Goal: Connect with others: Connect with others

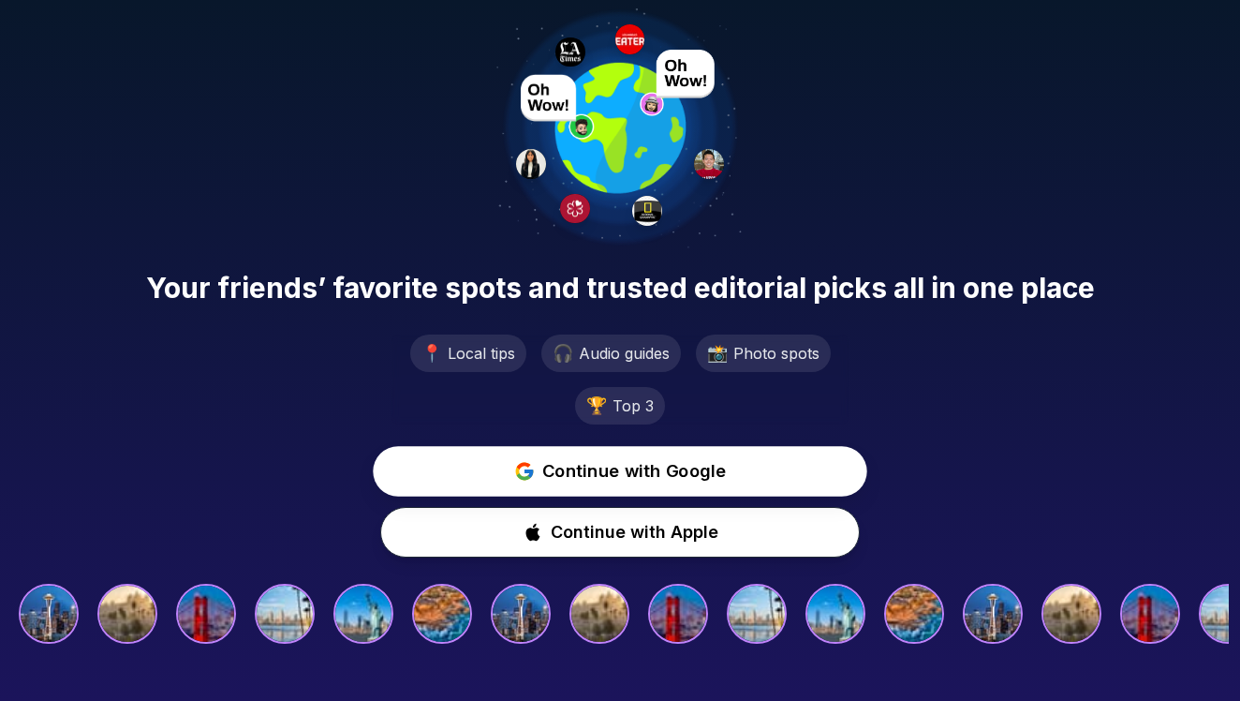
click at [610, 466] on span "Continue with Google" at bounding box center [634, 470] width 185 height 27
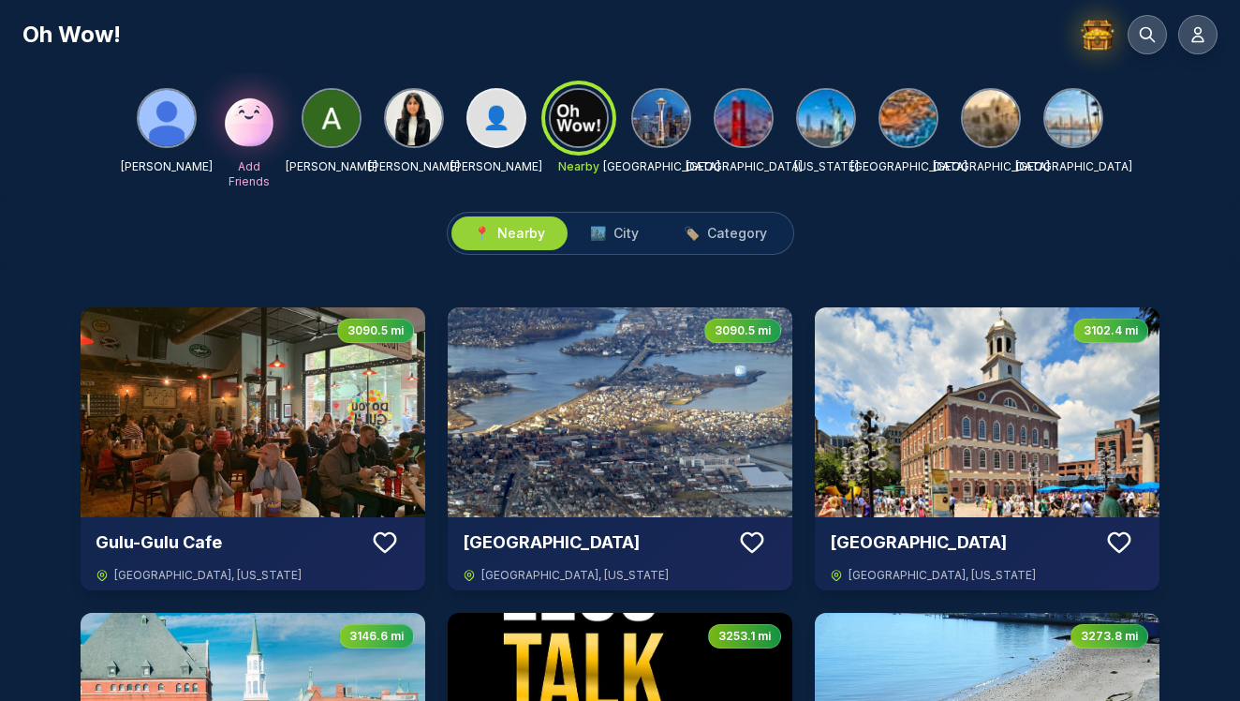
click at [1070, 118] on img at bounding box center [1073, 118] width 56 height 56
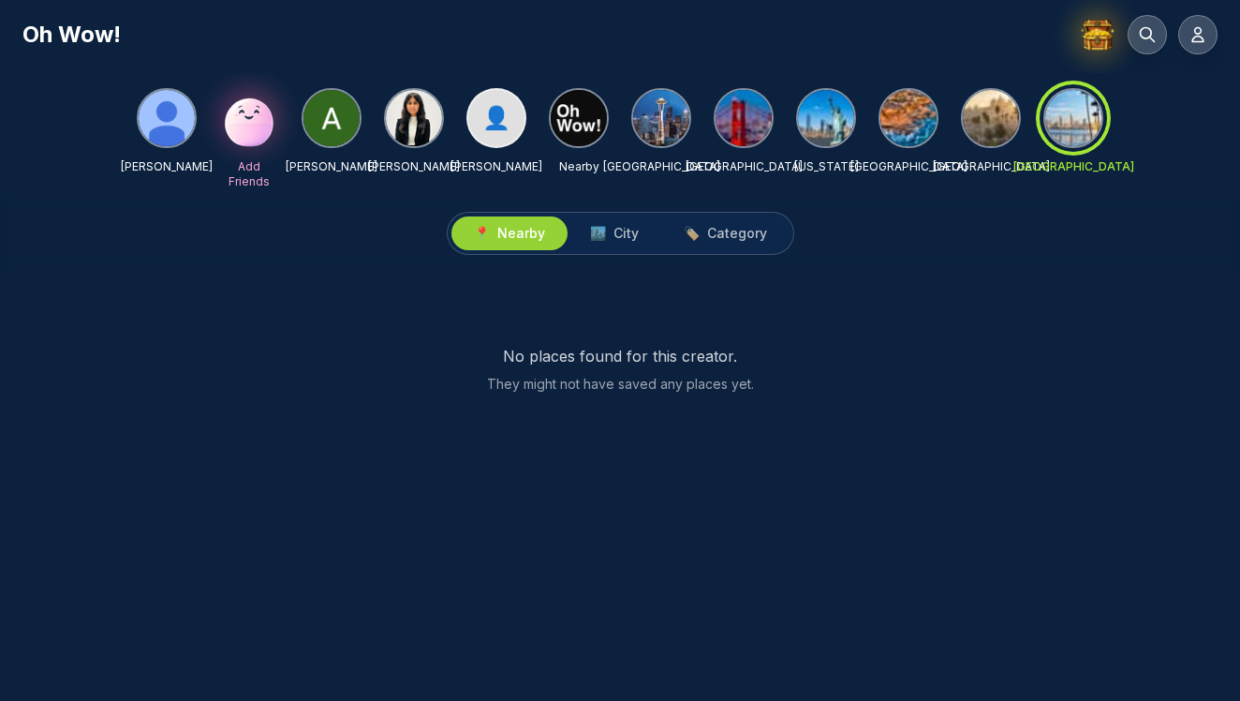
click at [988, 117] on img at bounding box center [991, 118] width 56 height 56
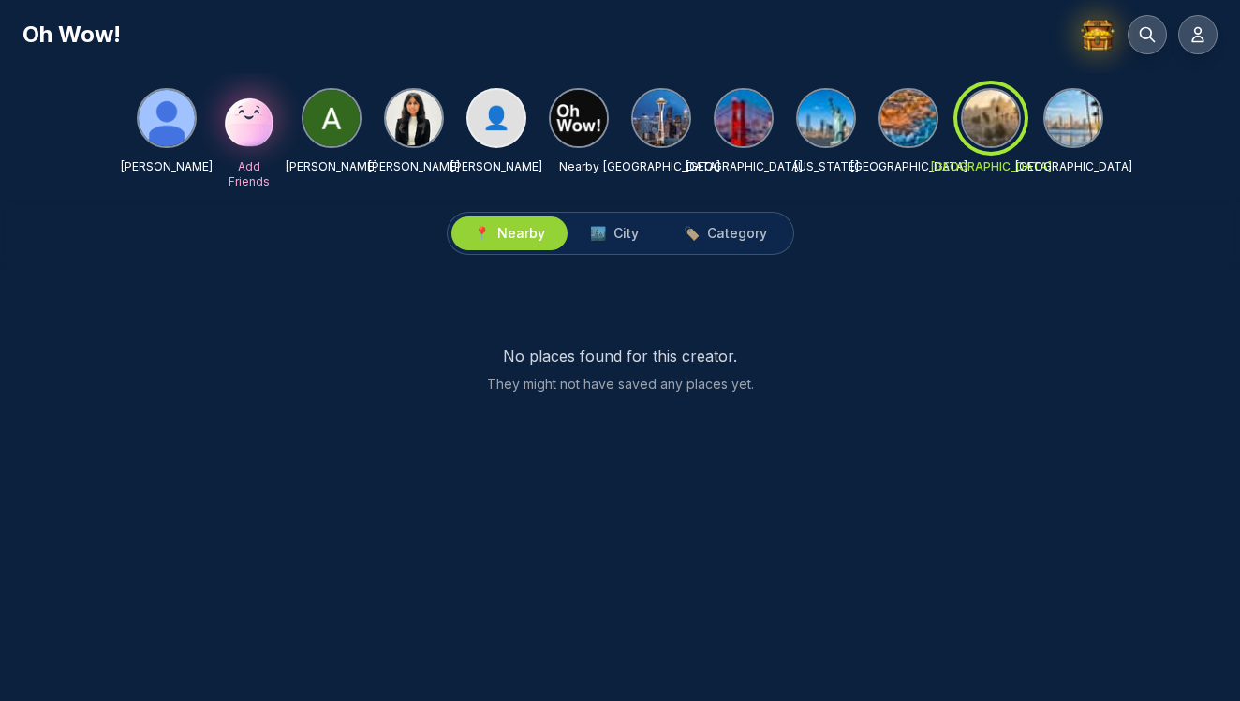
click at [907, 114] on img at bounding box center [909, 118] width 56 height 56
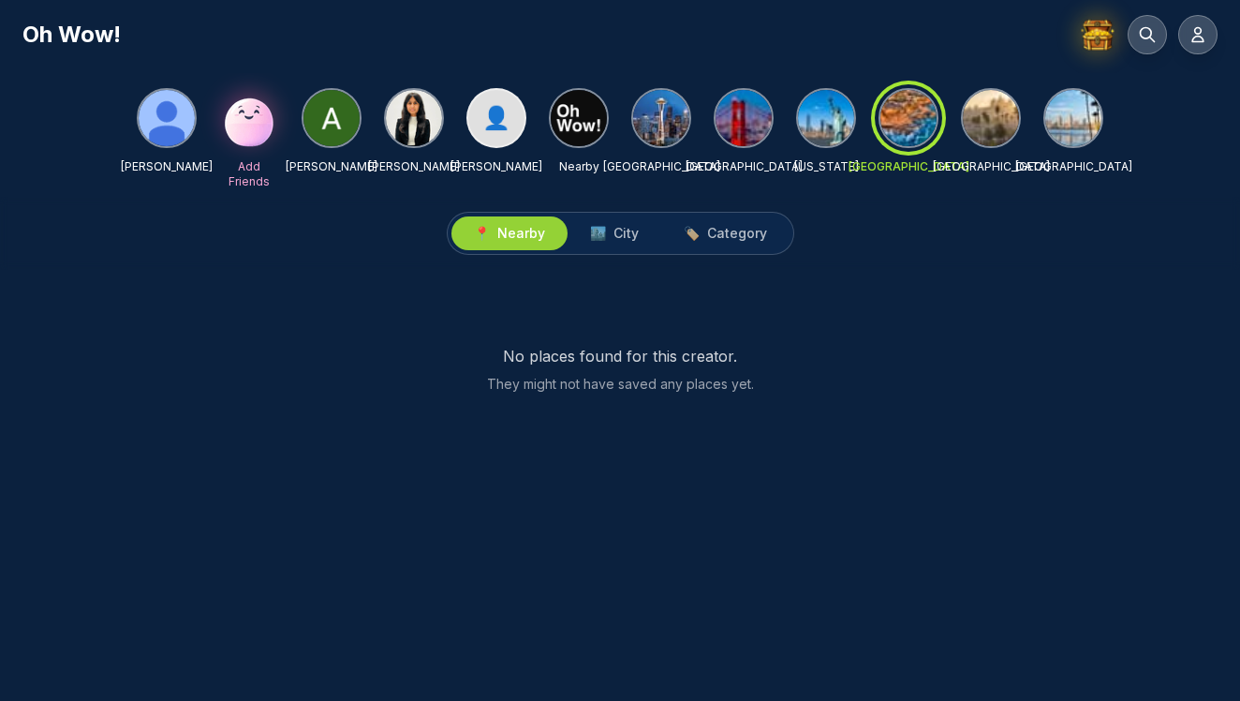
click at [823, 105] on img at bounding box center [826, 118] width 56 height 56
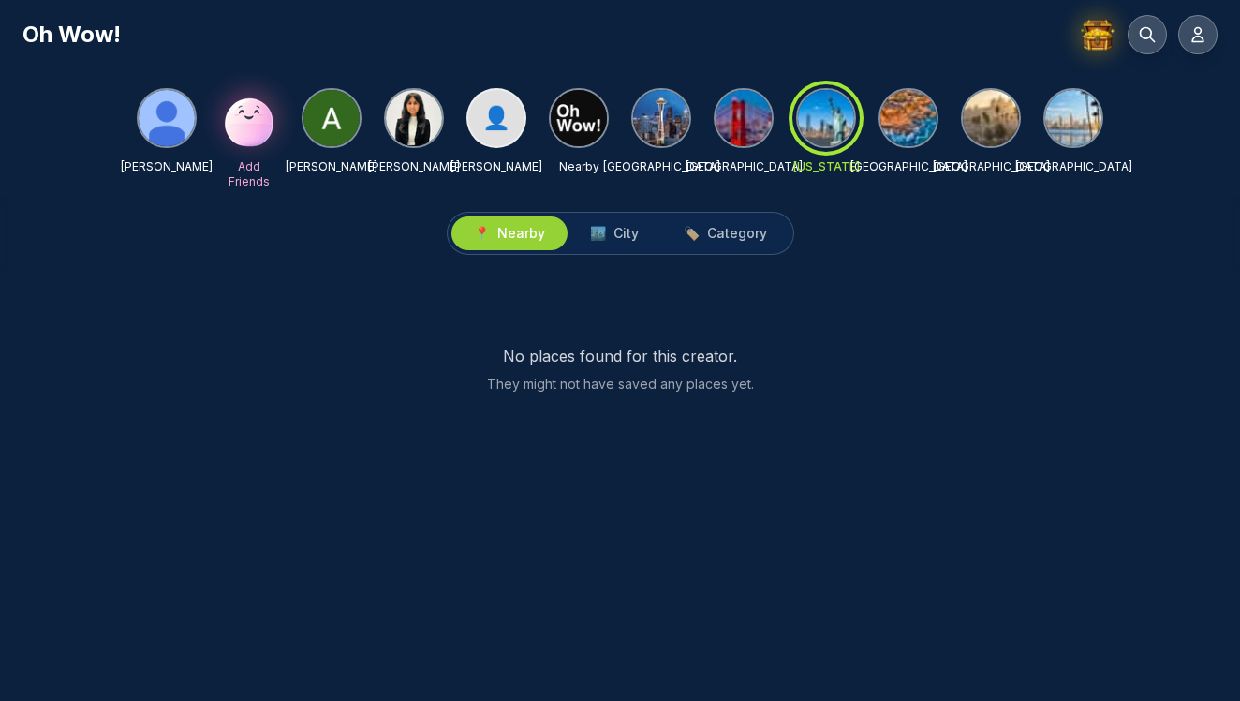
click at [577, 115] on img at bounding box center [579, 118] width 56 height 56
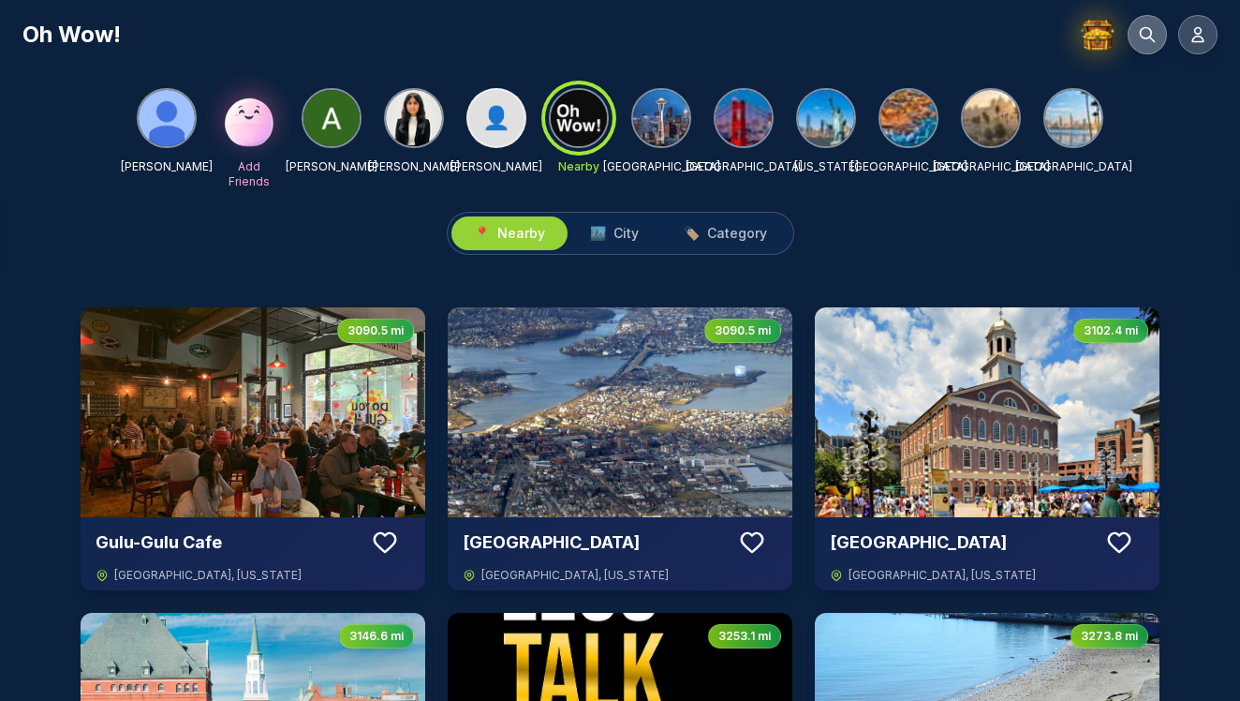
click at [1148, 40] on icon at bounding box center [1147, 34] width 19 height 19
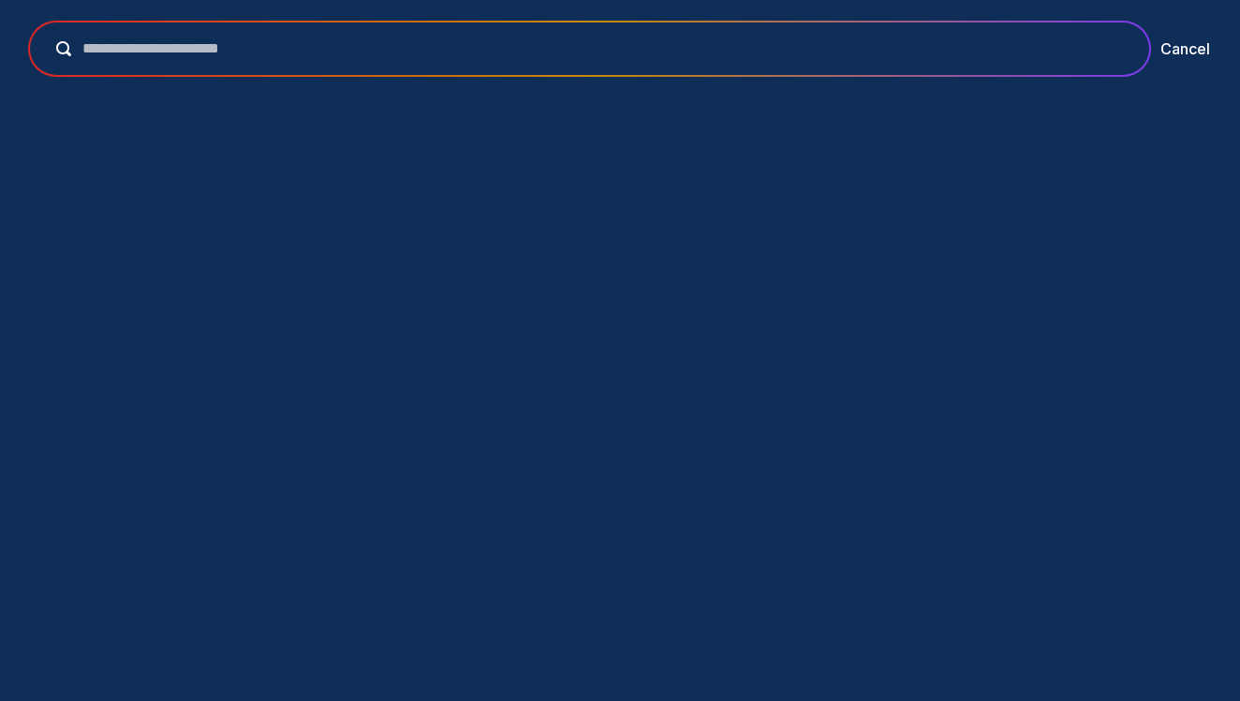
click at [764, 54] on input "text" at bounding box center [602, 48] width 1063 height 22
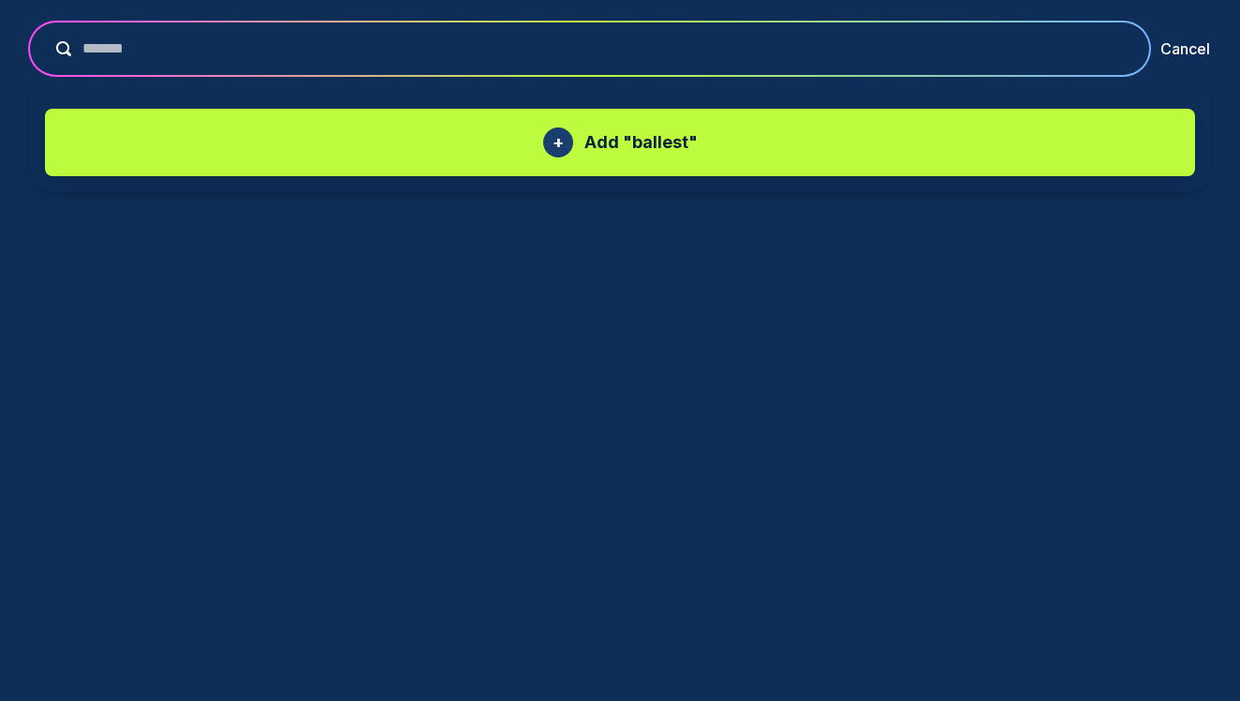
type input "*******"
